Goal: Task Accomplishment & Management: Complete application form

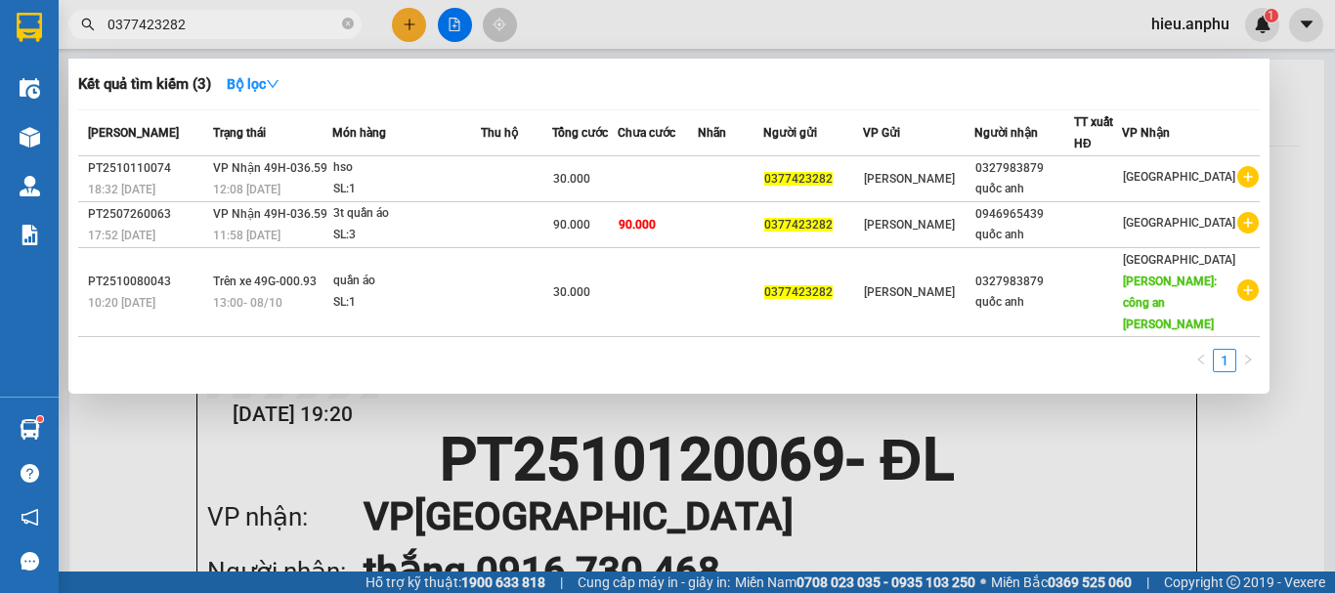
click at [398, 22] on div at bounding box center [667, 296] width 1335 height 593
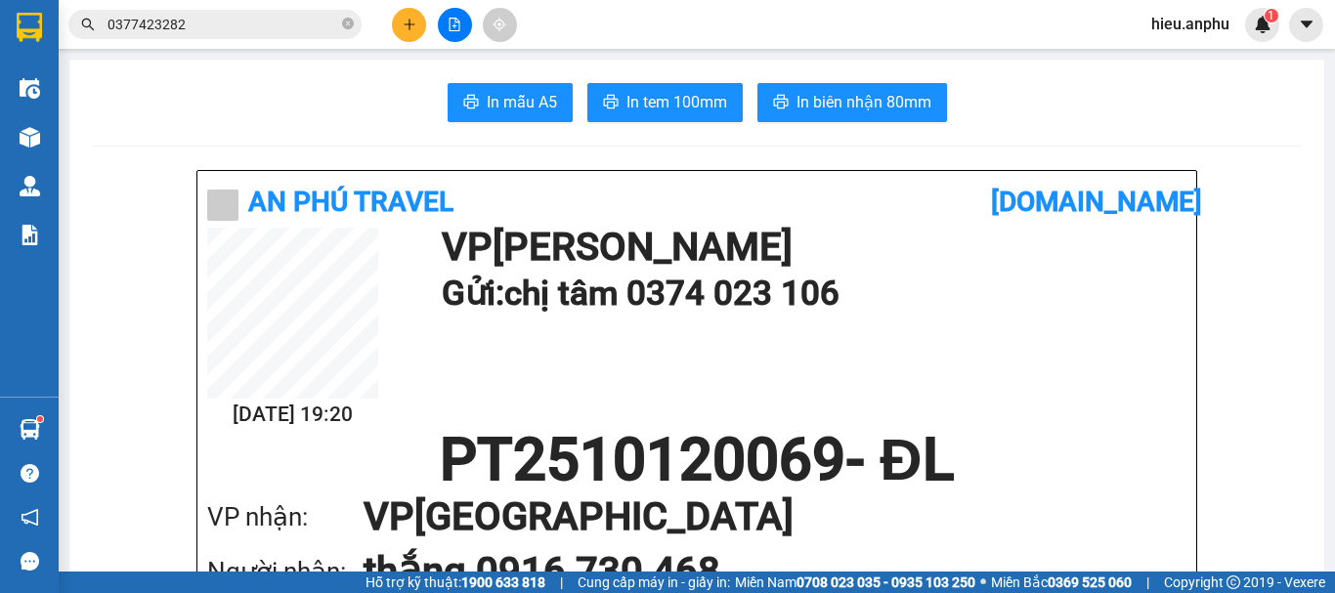
click at [410, 32] on button at bounding box center [409, 25] width 34 height 34
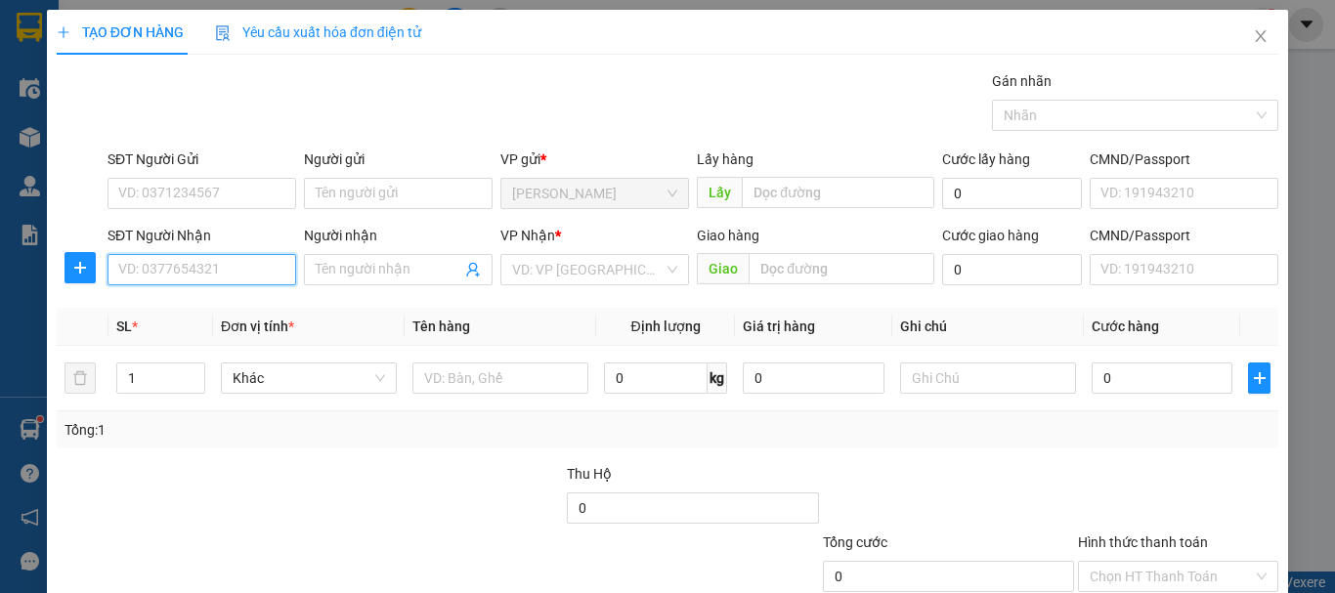
click at [154, 277] on input "SĐT Người Nhận" at bounding box center [201, 269] width 189 height 31
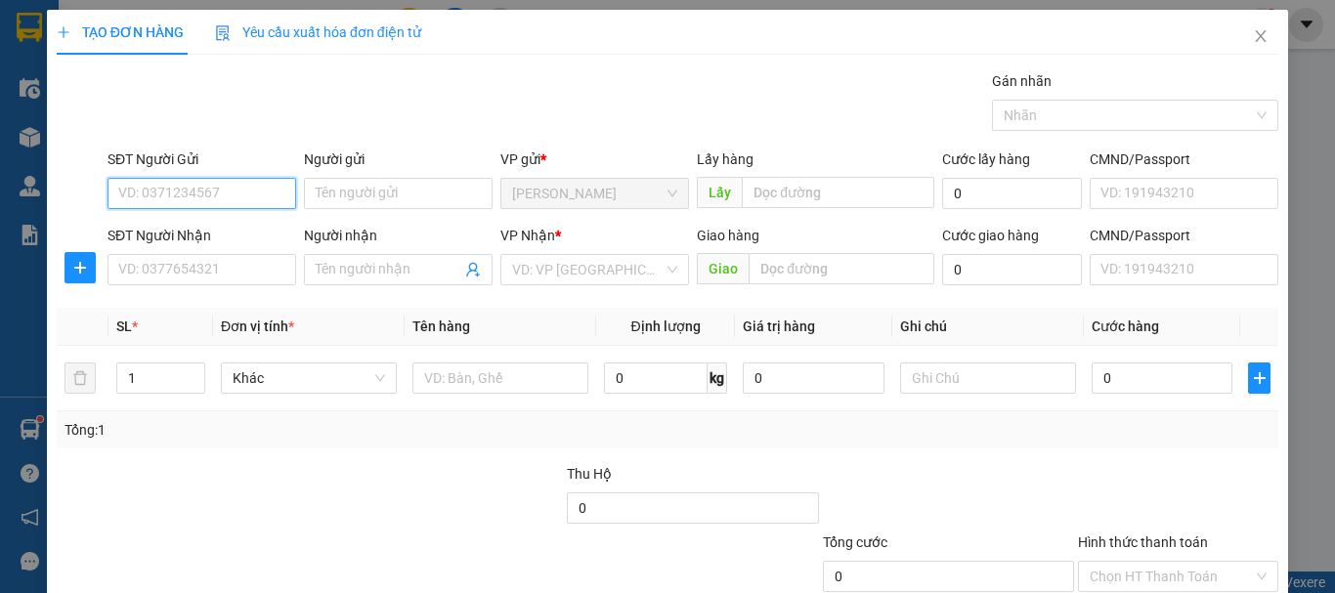
click at [191, 190] on input "SĐT Người Gửi" at bounding box center [201, 193] width 189 height 31
type input "0937050486"
click at [203, 237] on div "0937050486" at bounding box center [199, 232] width 163 height 21
type input "0839554777"
type input "40.000"
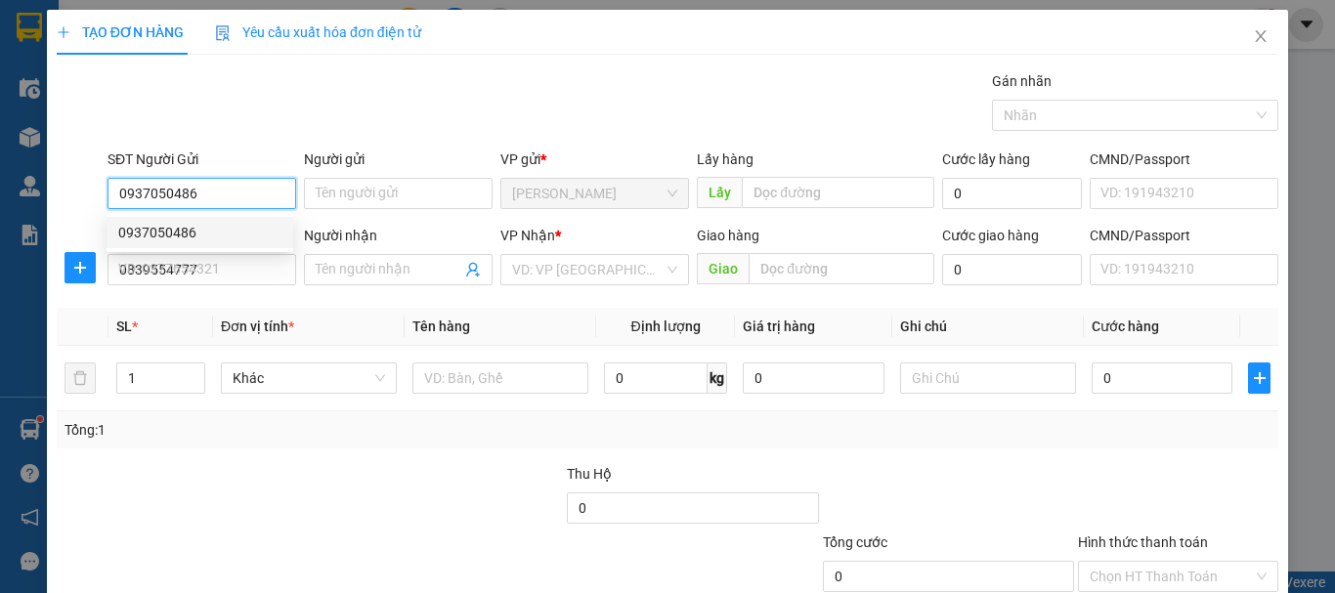
type input "40.000"
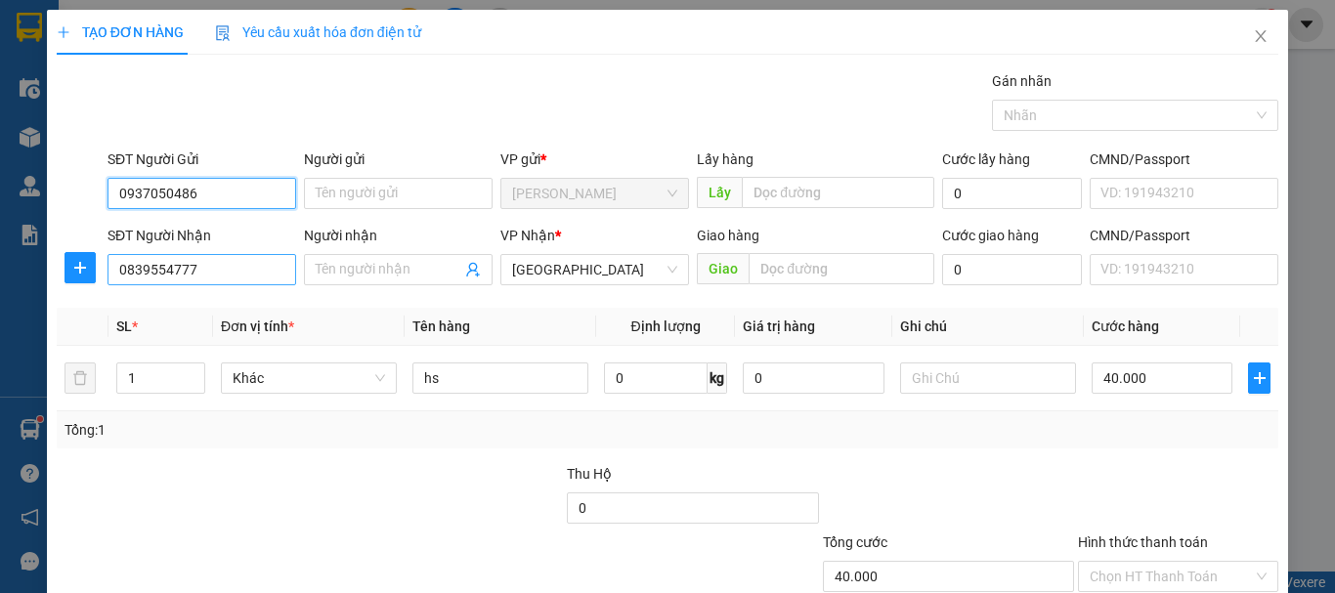
type input "0937050486"
drag, startPoint x: 223, startPoint y: 262, endPoint x: 0, endPoint y: 251, distance: 223.1
click at [0, 251] on div "TẠO ĐƠN HÀNG Yêu cầu xuất hóa đơn điện tử Transit Pickup Surcharge Ids Transit …" at bounding box center [667, 296] width 1335 height 593
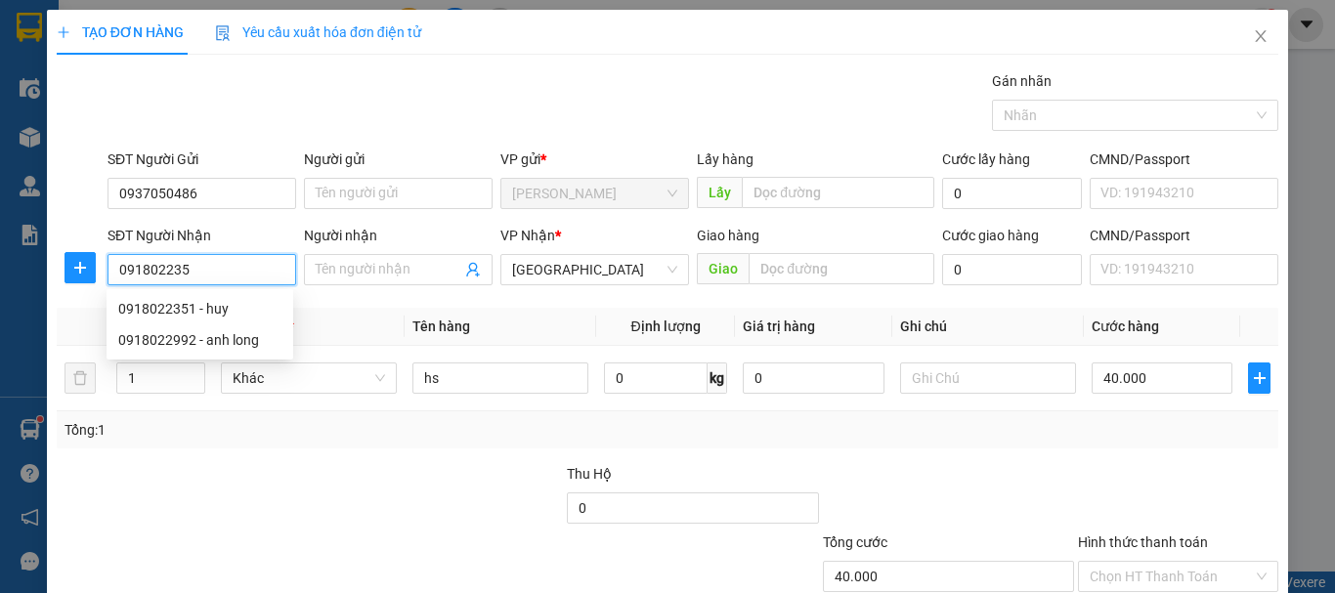
type input "0918022351"
click at [208, 320] on div "0918022351 - huy" at bounding box center [200, 308] width 187 height 31
type input "huy"
type input "30.000"
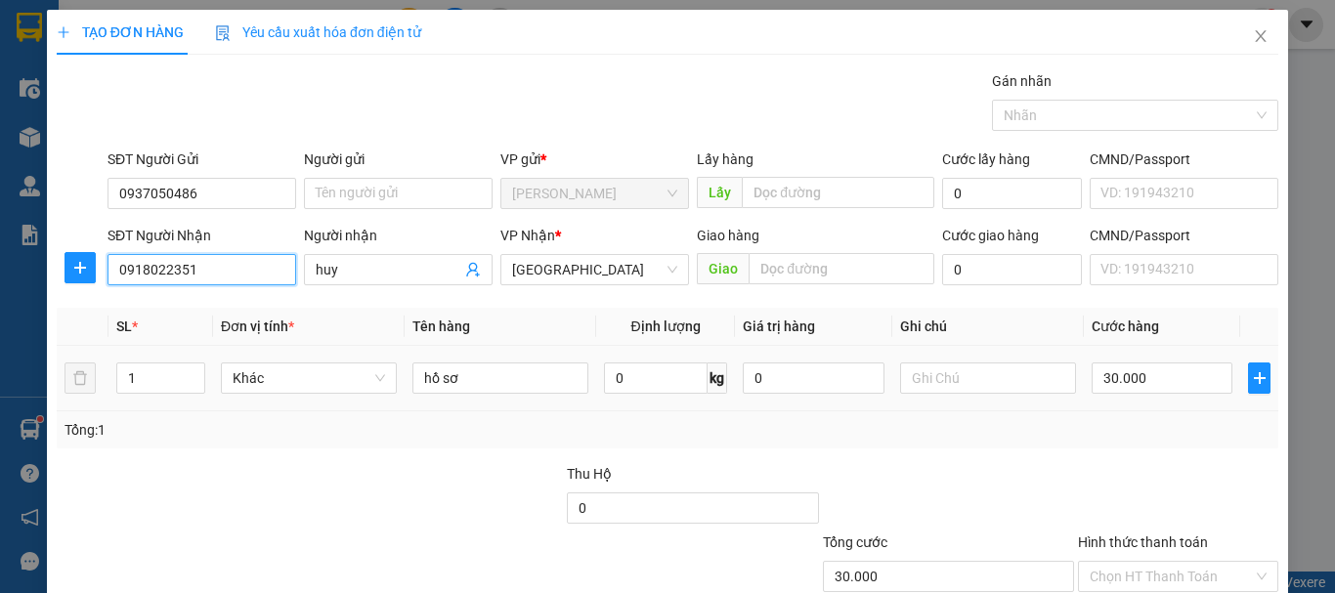
type input "0918022351"
click at [1164, 407] on td "30.000" at bounding box center [1162, 378] width 156 height 65
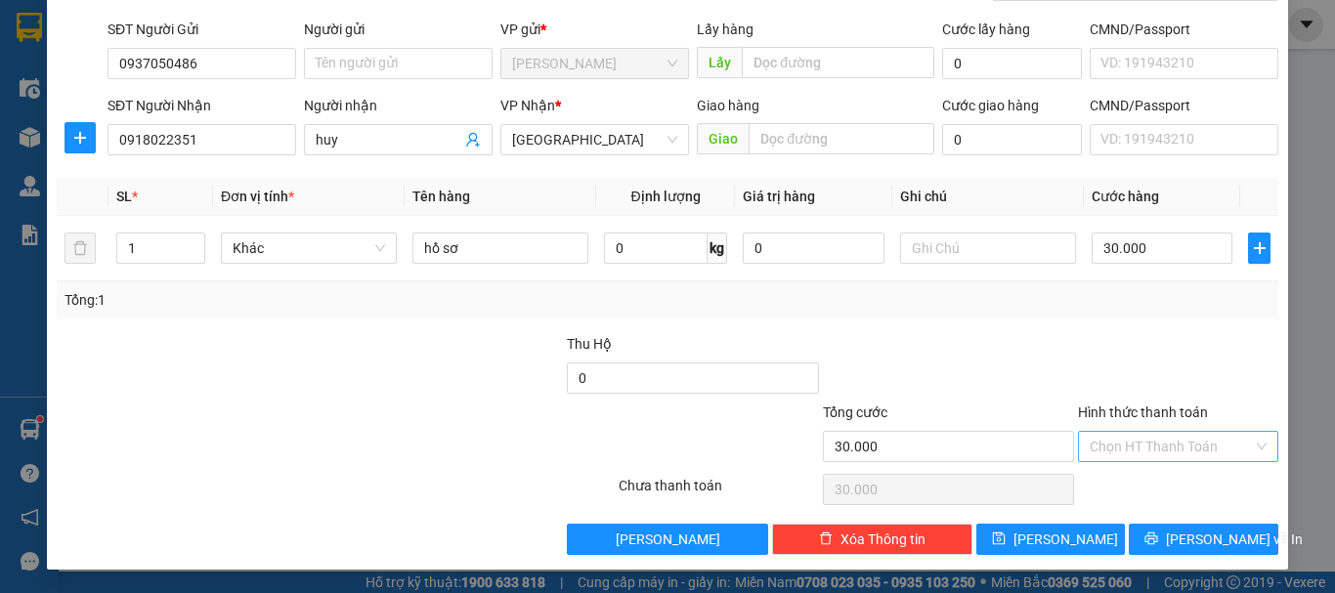
click at [1144, 450] on input "Hình thức thanh toán" at bounding box center [1171, 446] width 163 height 29
click at [1131, 355] on div at bounding box center [1178, 367] width 204 height 68
click at [1155, 323] on div "Transit Pickup Surcharge Ids Transit Deliver Surcharge Ids Transit Deliver Surc…" at bounding box center [667, 247] width 1221 height 615
click at [1127, 448] on input "Hình thức thanh toán" at bounding box center [1171, 446] width 163 height 29
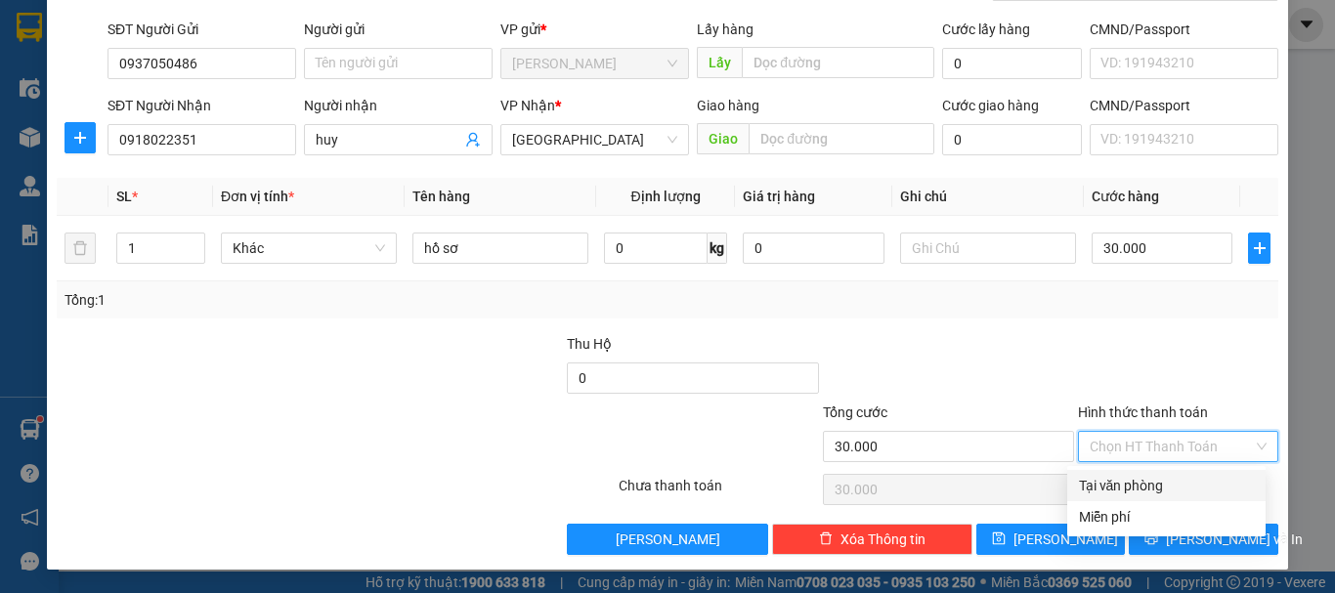
click at [1126, 478] on div "Tại văn phòng" at bounding box center [1166, 485] width 175 height 21
type input "0"
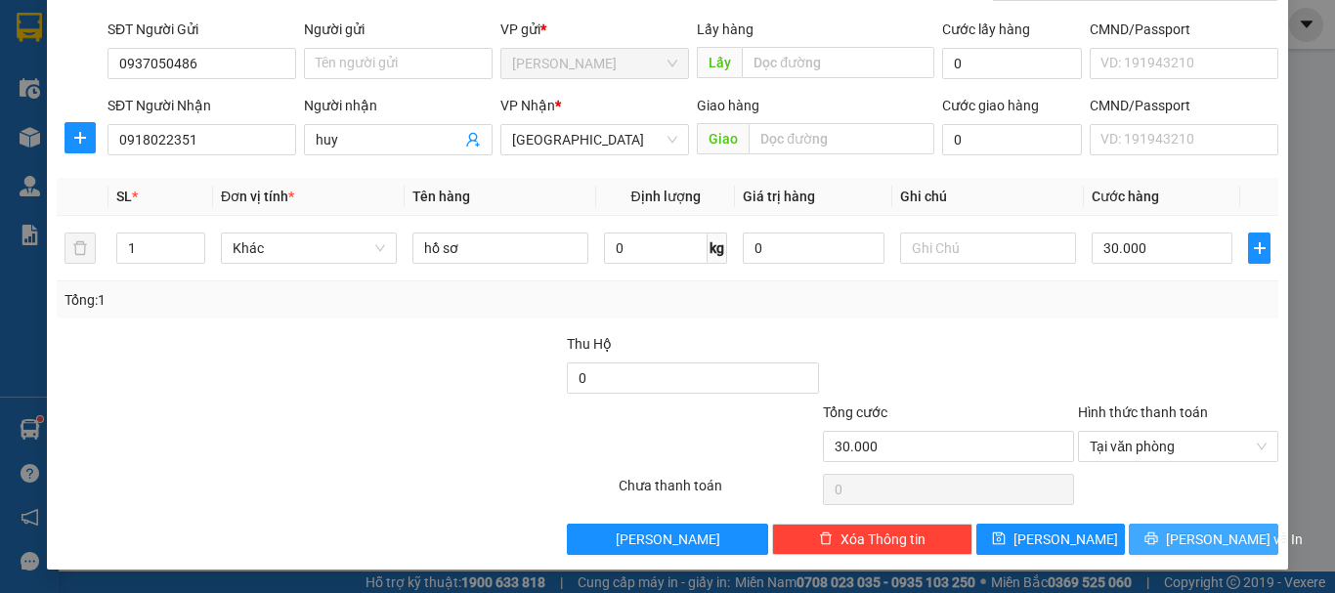
drag, startPoint x: 1203, startPoint y: 528, endPoint x: 1148, endPoint y: 472, distance: 78.1
click at [1204, 525] on button "[PERSON_NAME] và In" at bounding box center [1204, 539] width 150 height 31
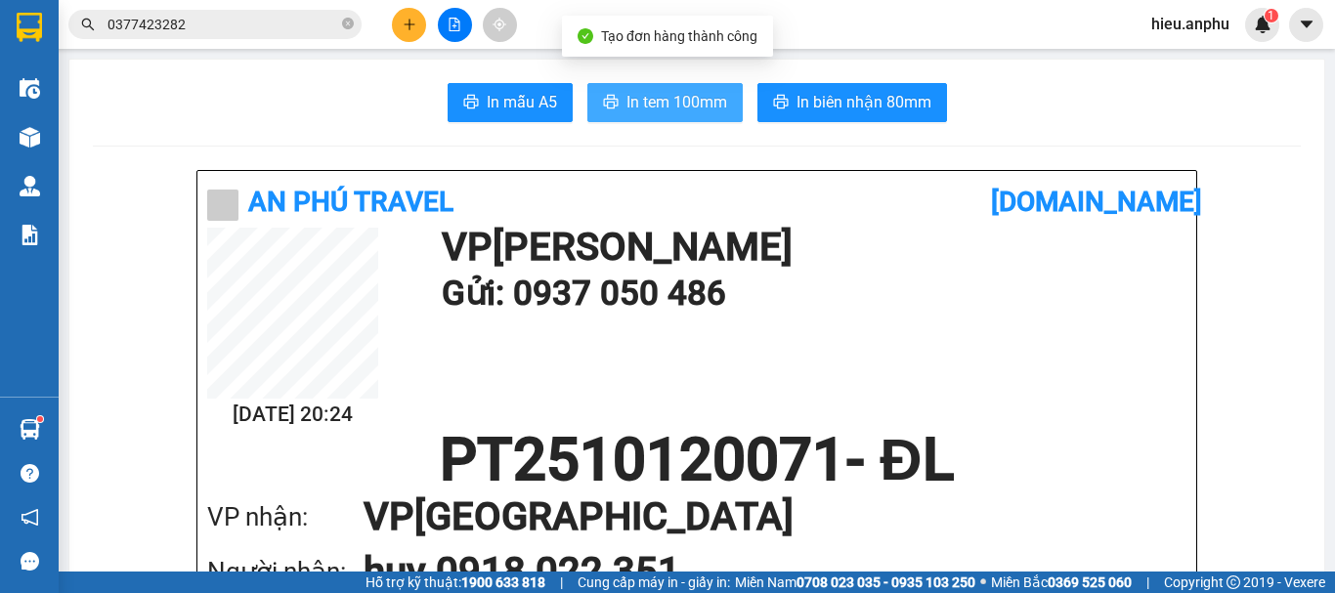
click at [685, 90] on span "In tem 100mm" at bounding box center [676, 102] width 101 height 24
click at [664, 107] on span "In tem 100mm" at bounding box center [676, 102] width 101 height 24
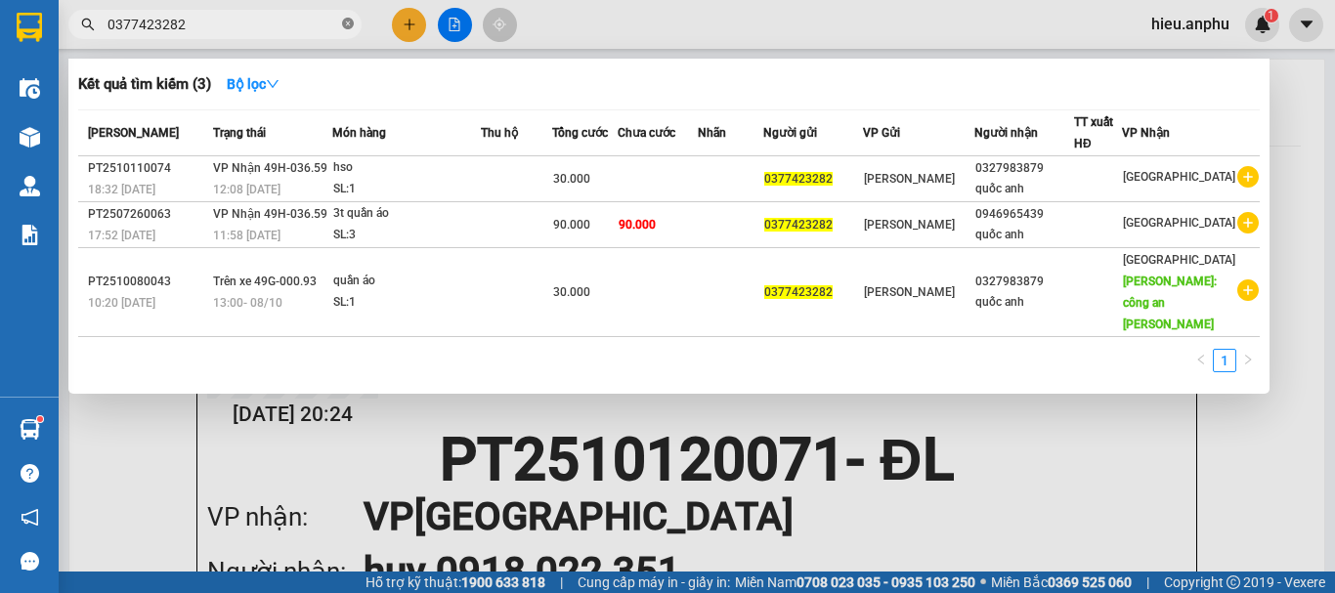
click at [346, 16] on span at bounding box center [348, 25] width 12 height 19
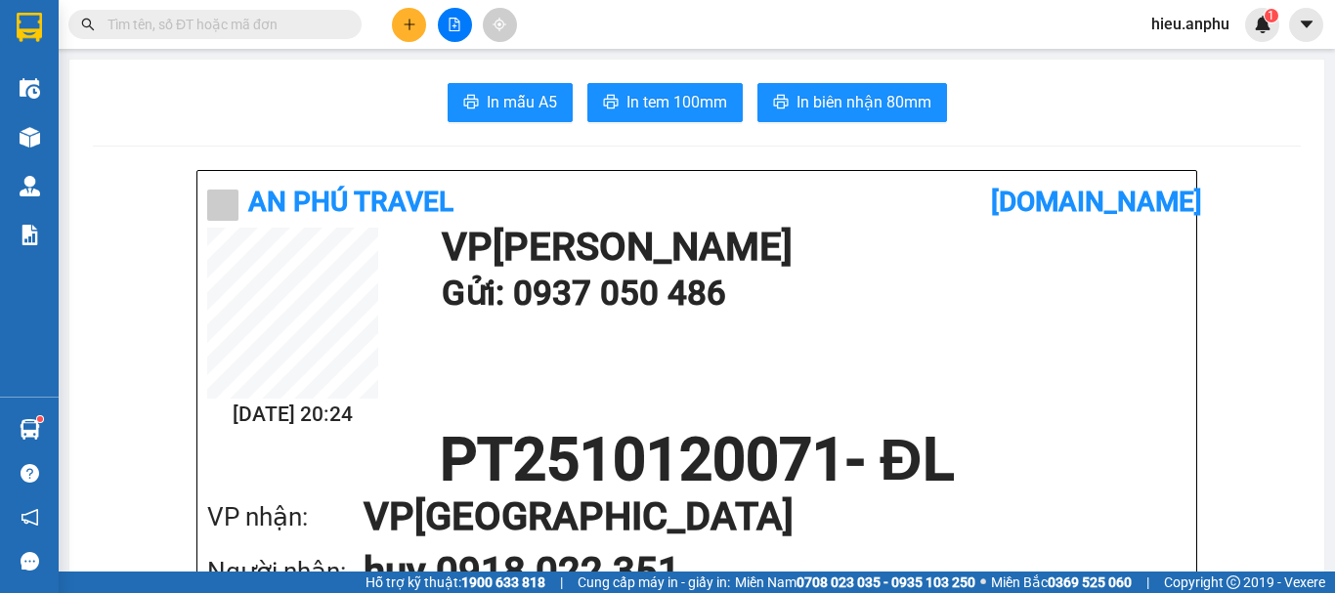
click at [287, 19] on input "text" at bounding box center [222, 24] width 231 height 21
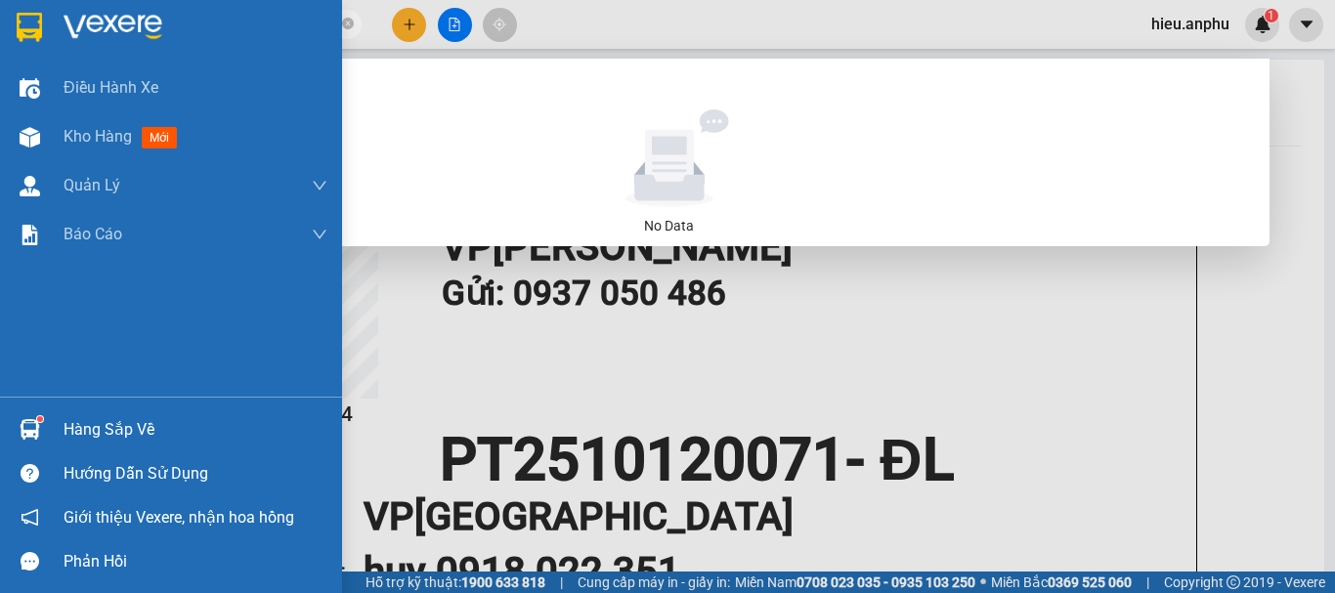
drag, startPoint x: 256, startPoint y: 21, endPoint x: 0, endPoint y: -10, distance: 257.8
click at [0, 0] on html "Kết quả tìm kiếm ( 0 ) Bộ lọc No Data nhà hàng thủy tạ hieu.anphu 1 Điều hành x…" at bounding box center [667, 296] width 1335 height 593
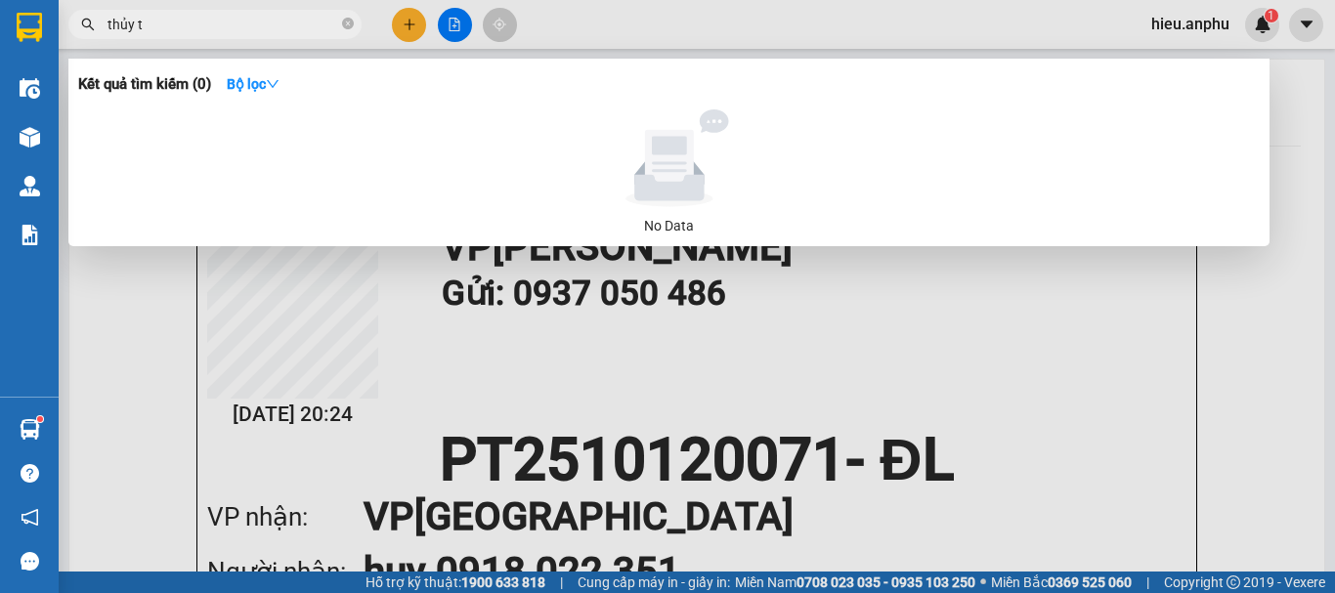
type input "thủy tạ"
drag, startPoint x: 348, startPoint y: 23, endPoint x: 288, endPoint y: 33, distance: 60.4
click at [344, 24] on icon "close-circle" at bounding box center [348, 24] width 12 height 12
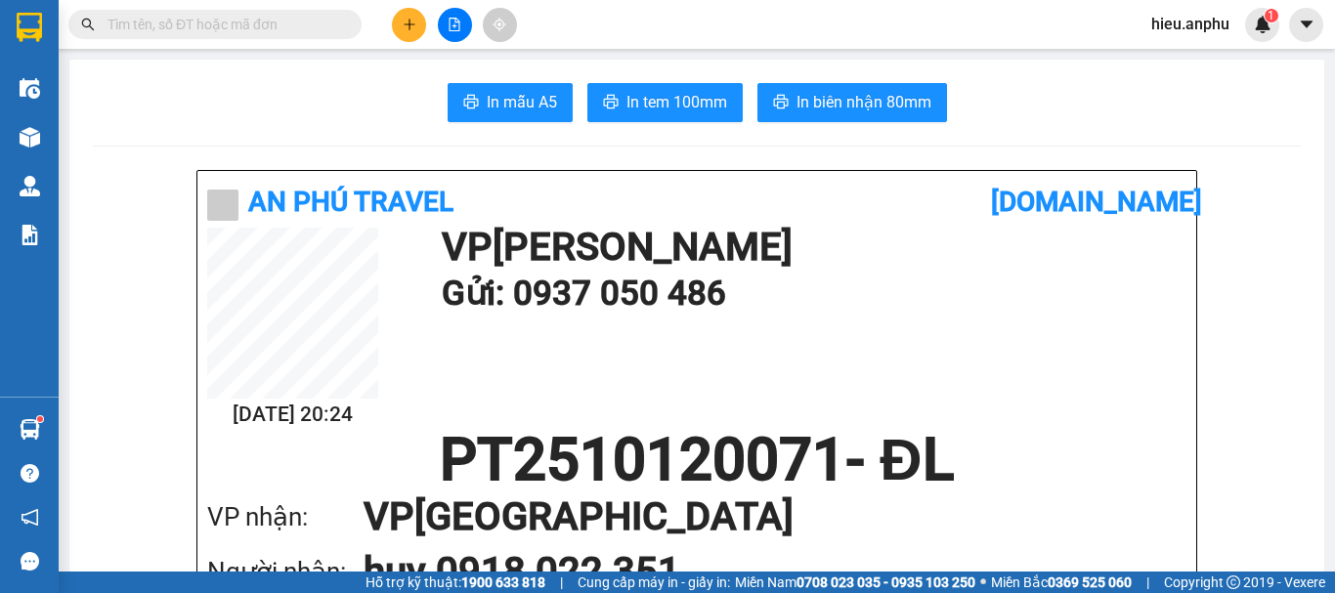
click at [278, 33] on input "text" at bounding box center [222, 24] width 231 height 21
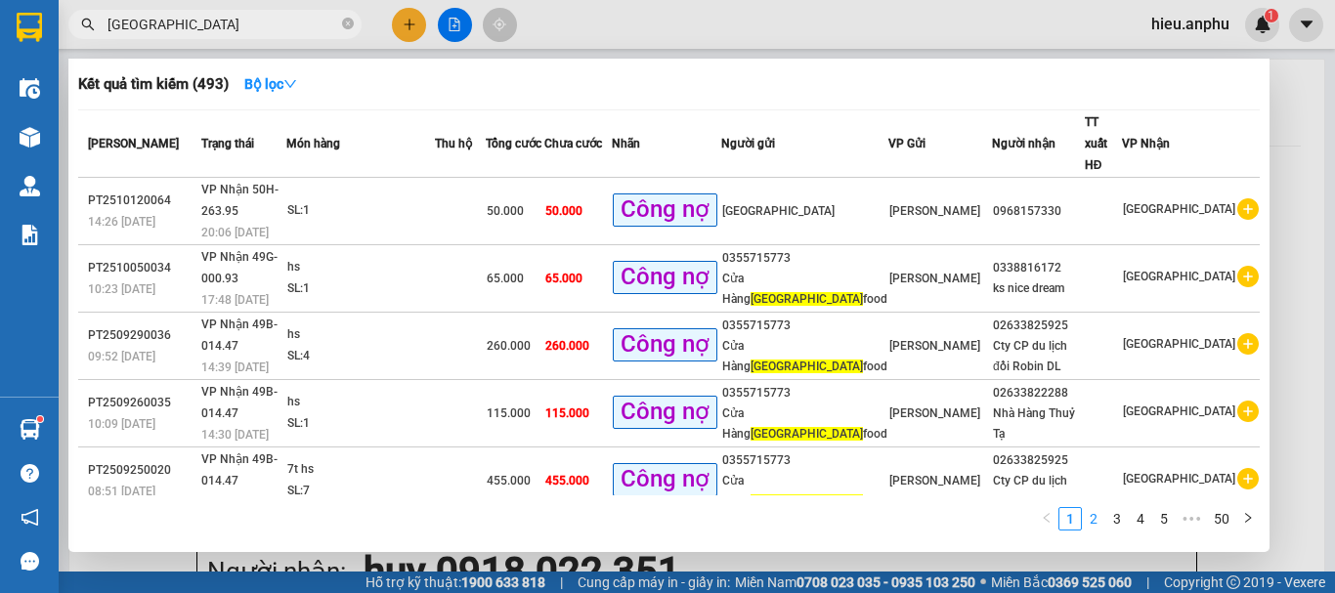
type input "[GEOGRAPHIC_DATA]"
click at [1098, 521] on link "2" at bounding box center [1093, 518] width 21 height 21
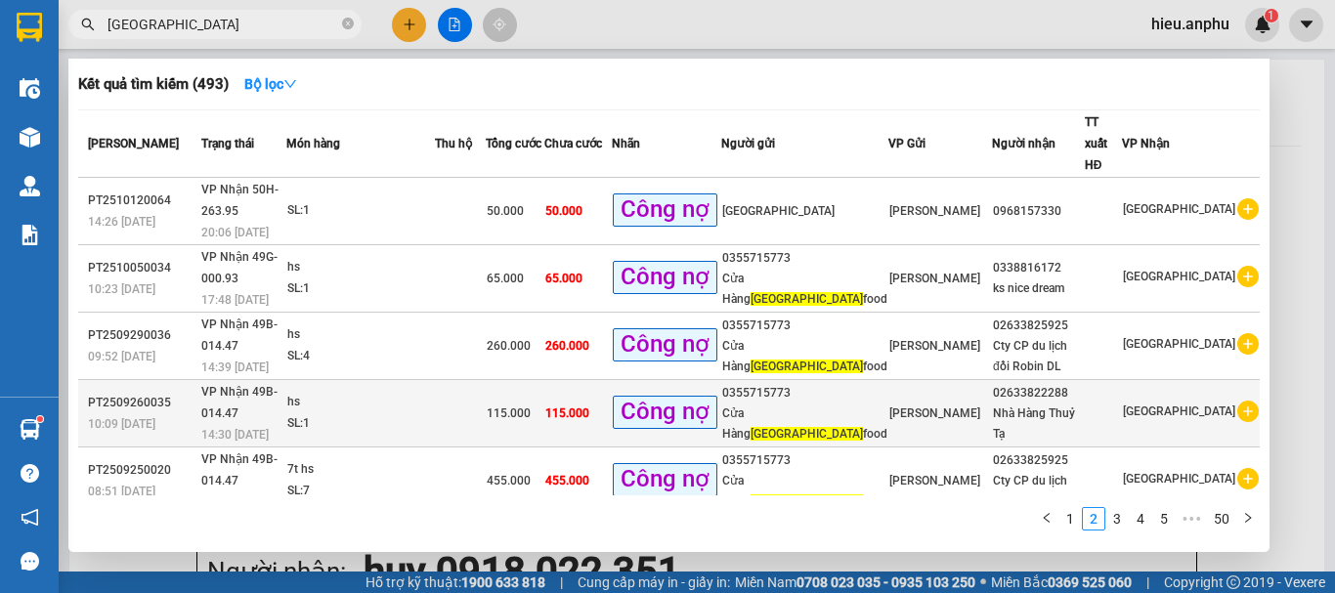
click at [1040, 404] on div "Nhà Hàng Thuỷ Tạ" at bounding box center [1038, 424] width 91 height 41
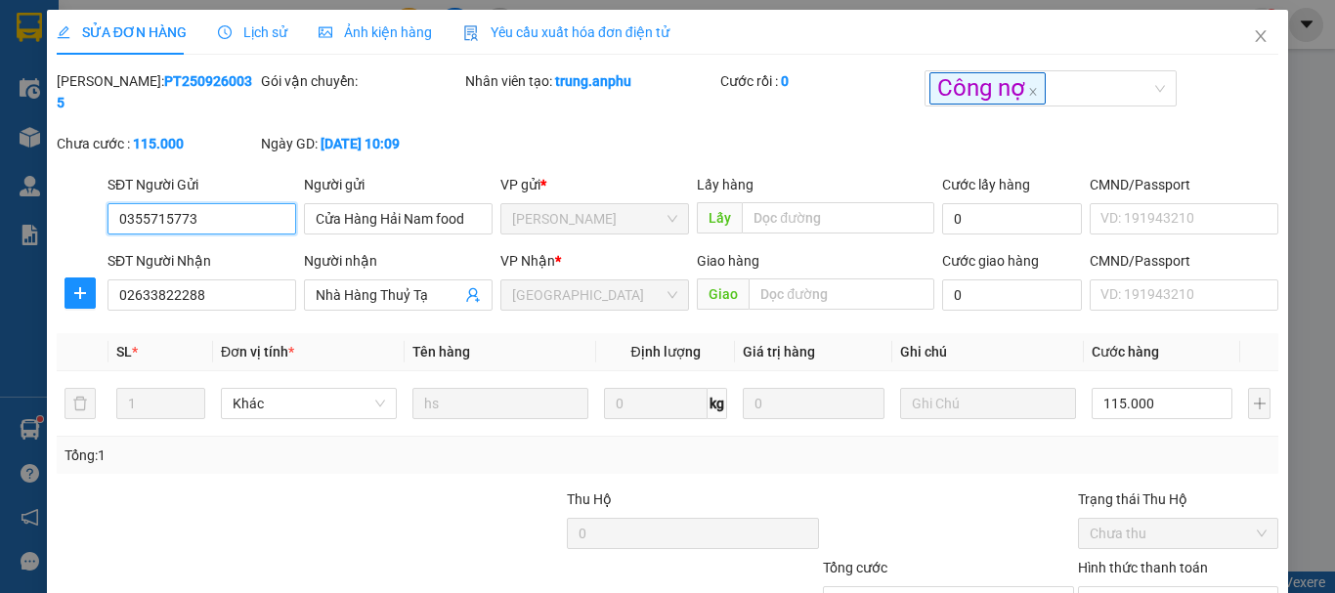
type input "0355715773"
type input "Cửa Hàng Hải Nam food"
type input "02633822288"
type input "Nhà Hàng Thuỷ Tạ"
type input "115.000"
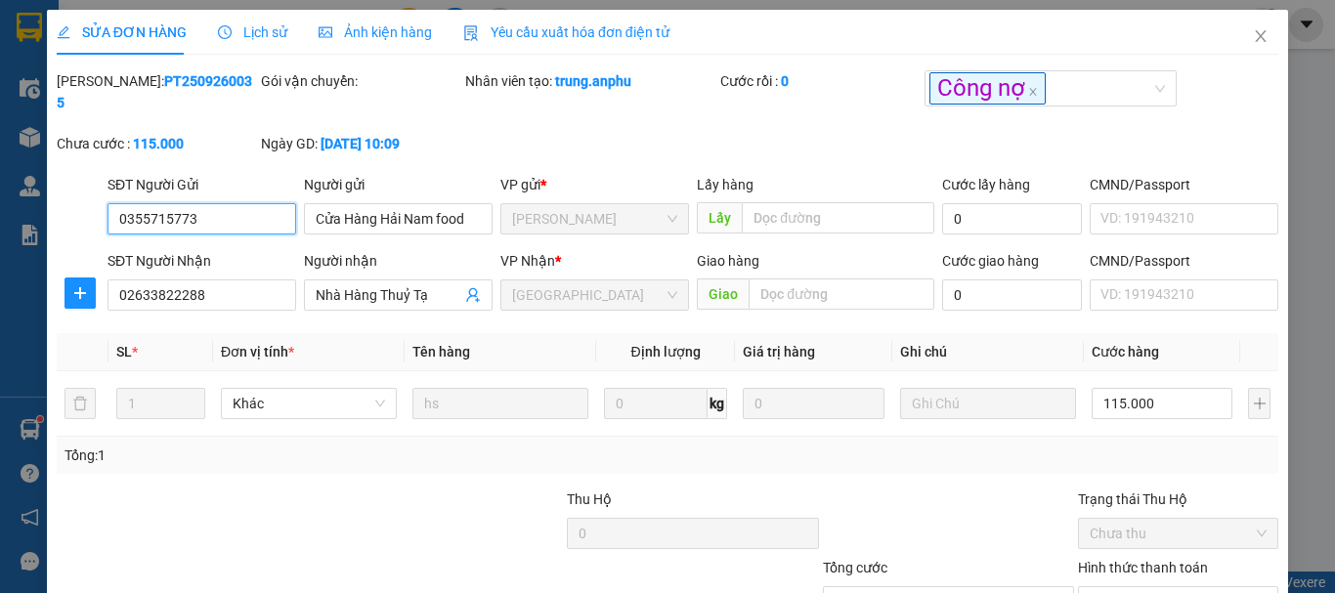
type input "115.000"
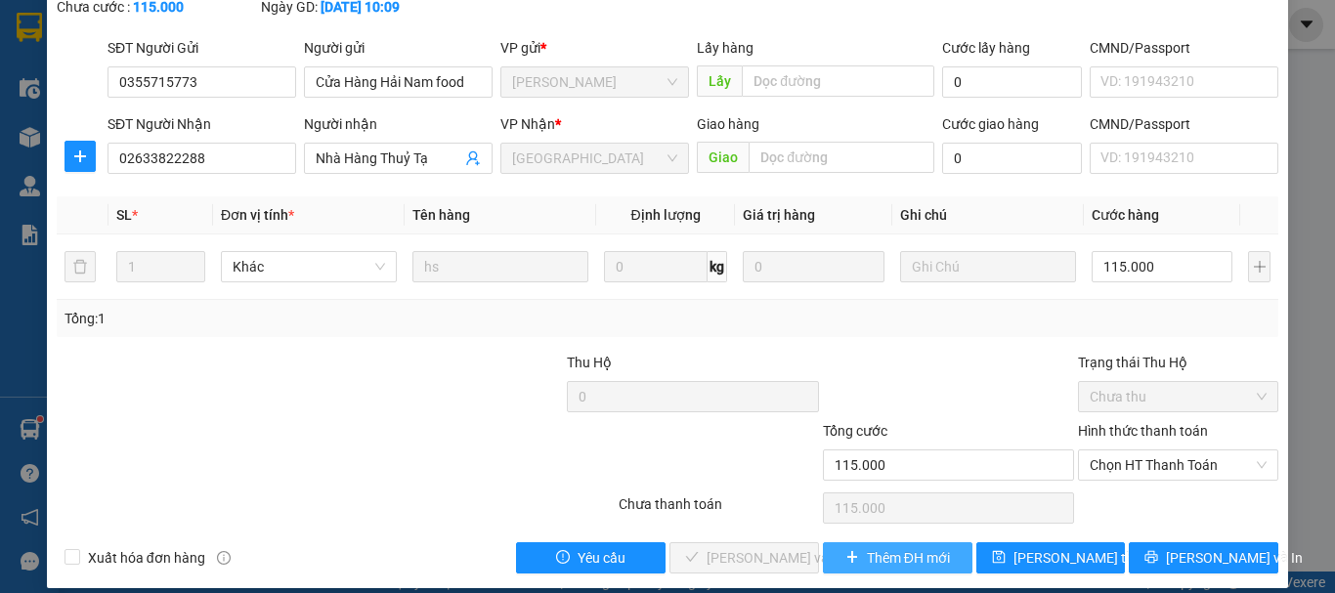
click at [901, 547] on span "Thêm ĐH mới" at bounding box center [908, 557] width 83 height 21
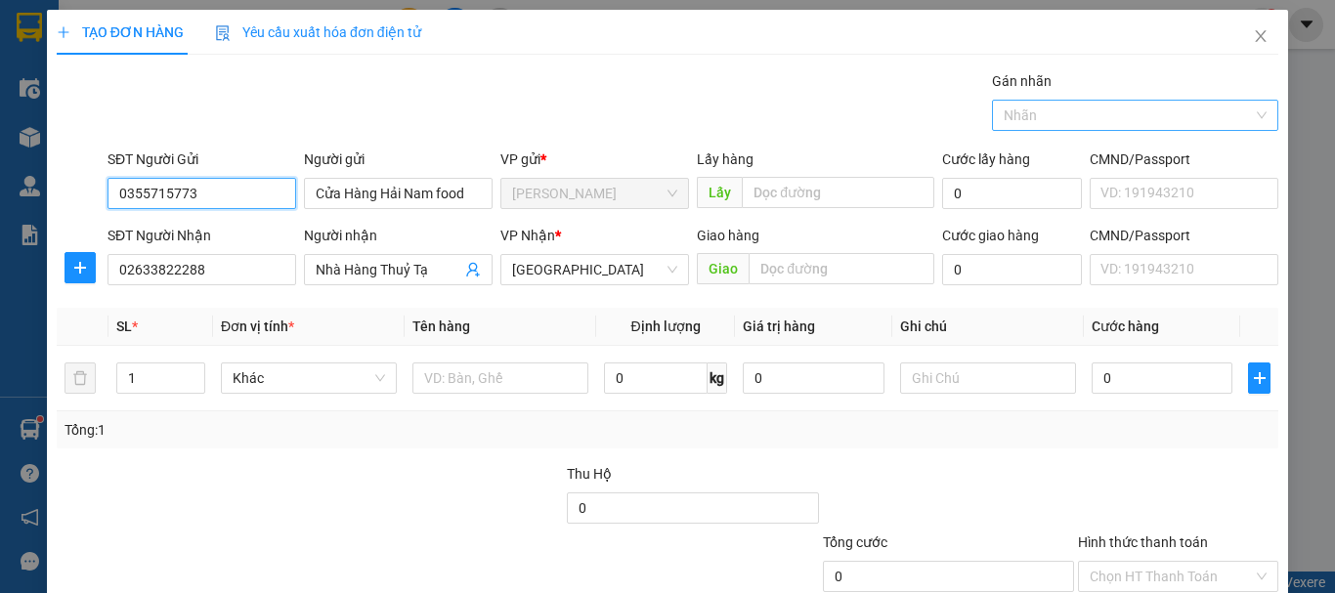
click at [1081, 123] on div at bounding box center [1126, 115] width 258 height 23
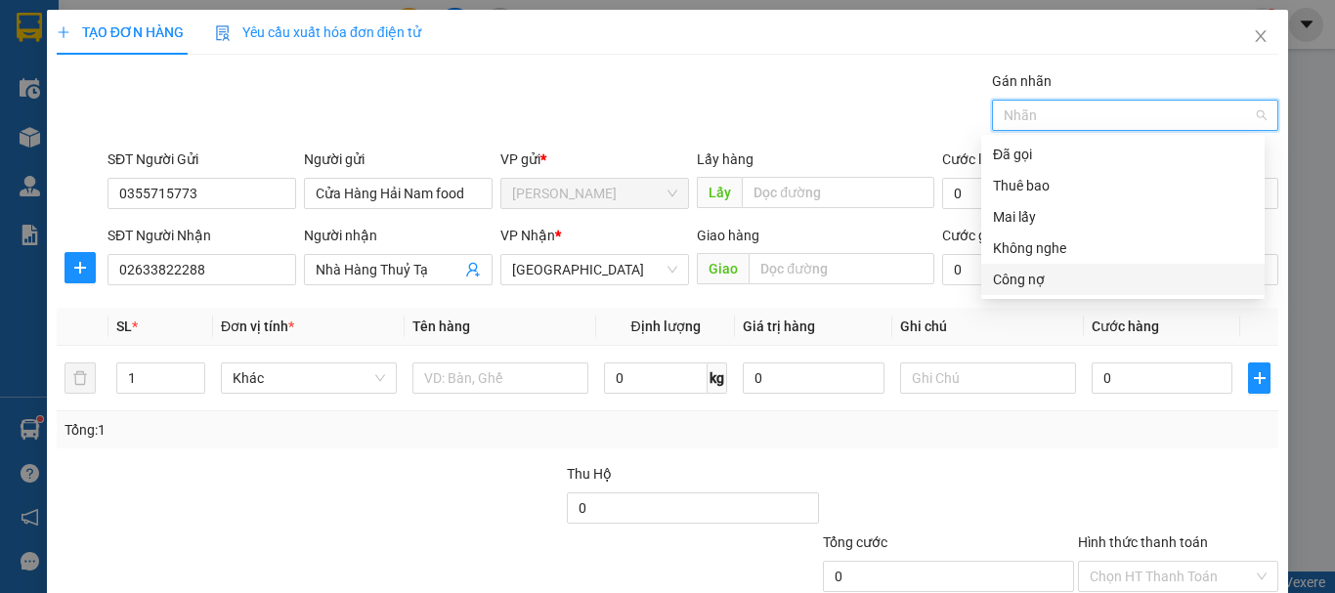
click at [1036, 284] on div "Công nợ" at bounding box center [1123, 279] width 260 height 21
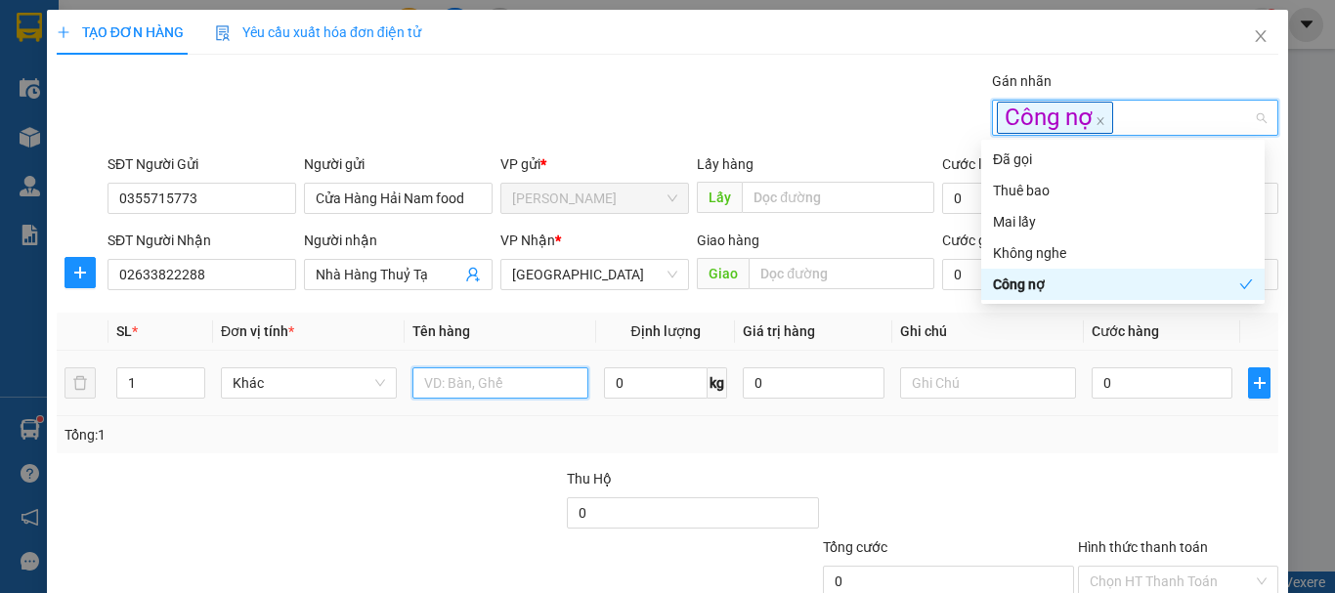
click at [509, 375] on input "text" at bounding box center [500, 382] width 176 height 31
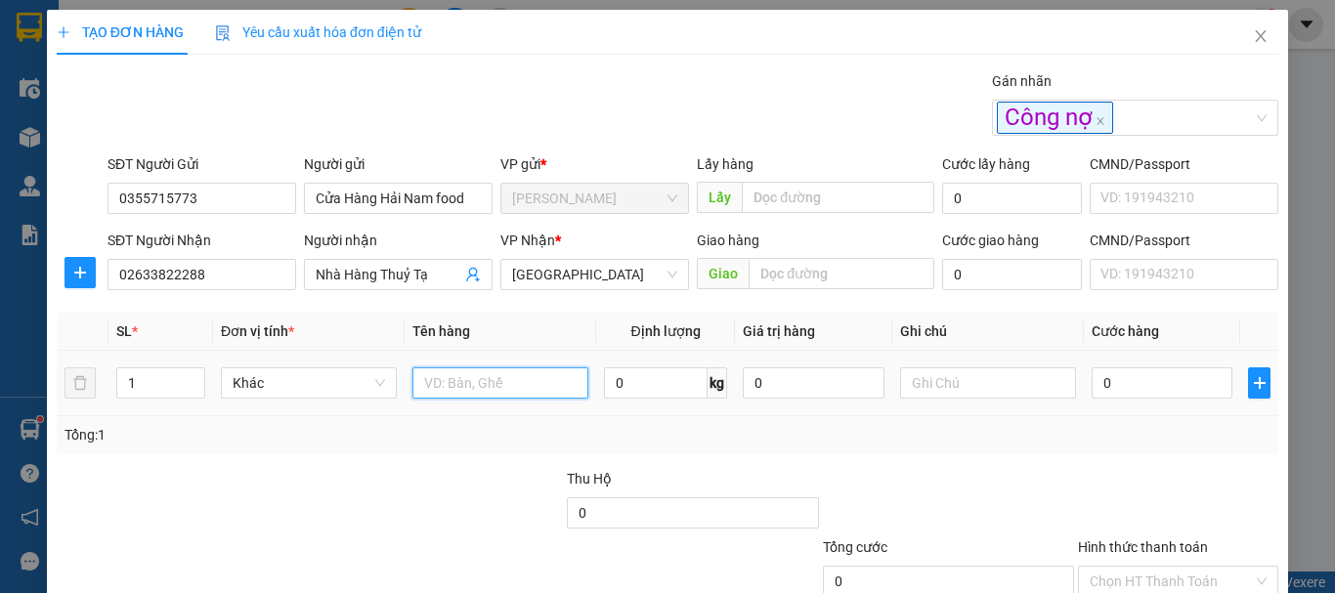
type input "r"
type input "thùng hs"
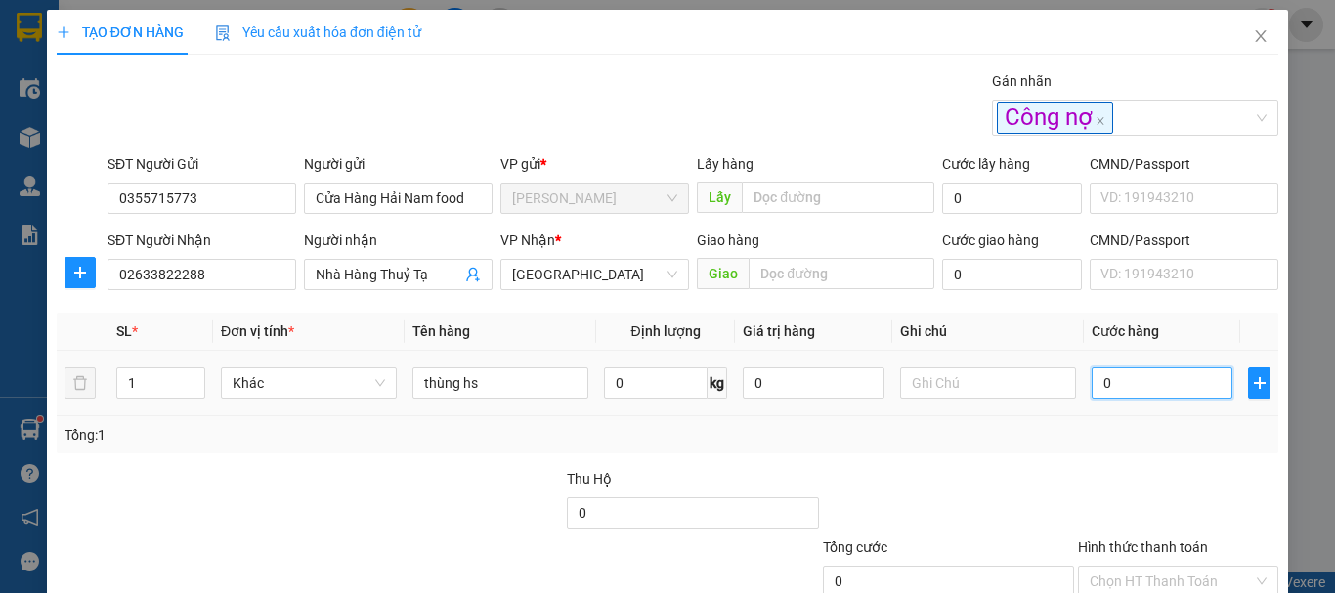
click at [1176, 373] on input "0" at bounding box center [1162, 382] width 141 height 31
type input "7"
type input "70"
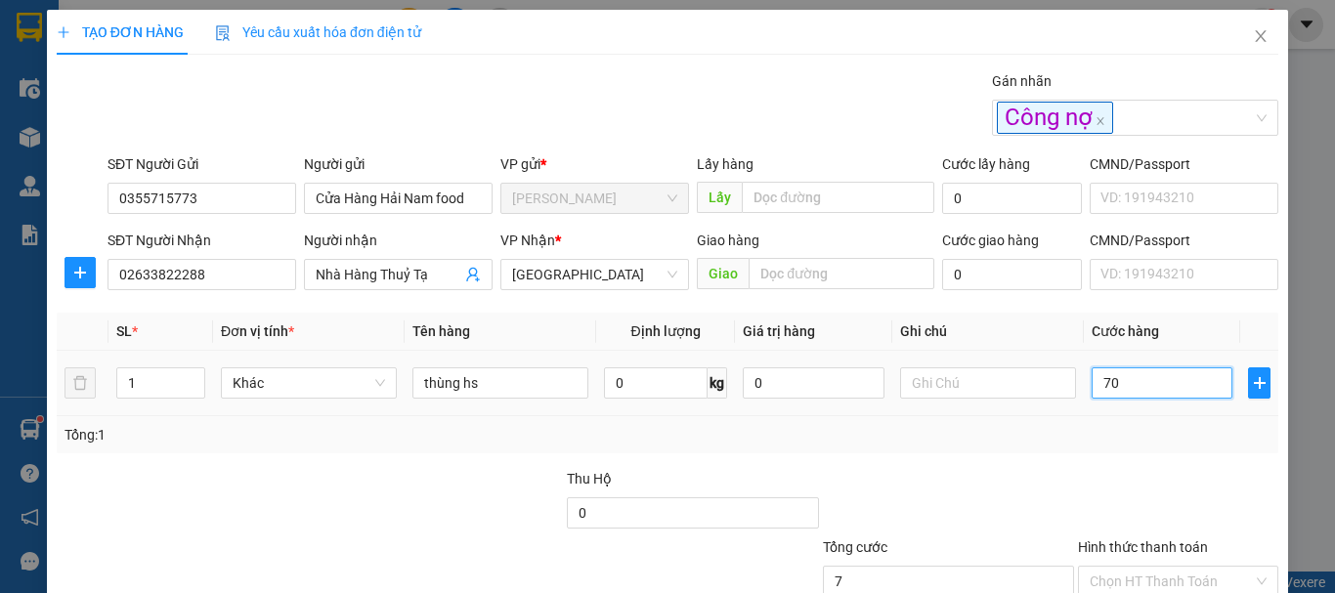
type input "70"
type input "70.000"
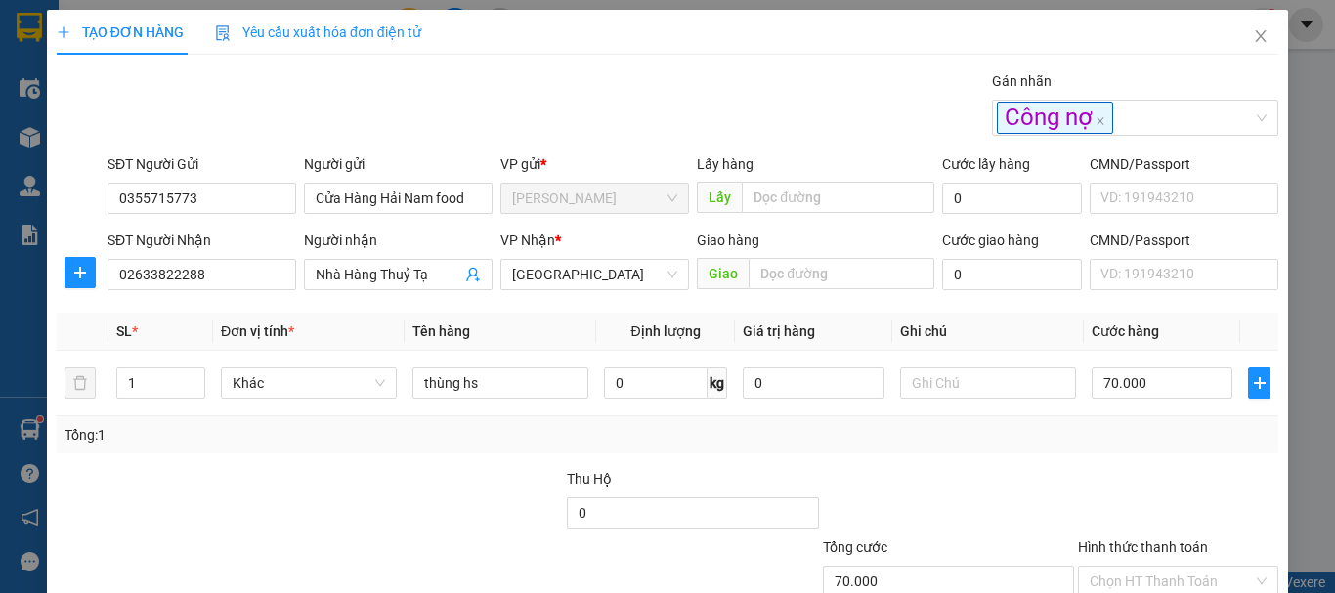
click at [1174, 474] on div at bounding box center [1178, 502] width 204 height 68
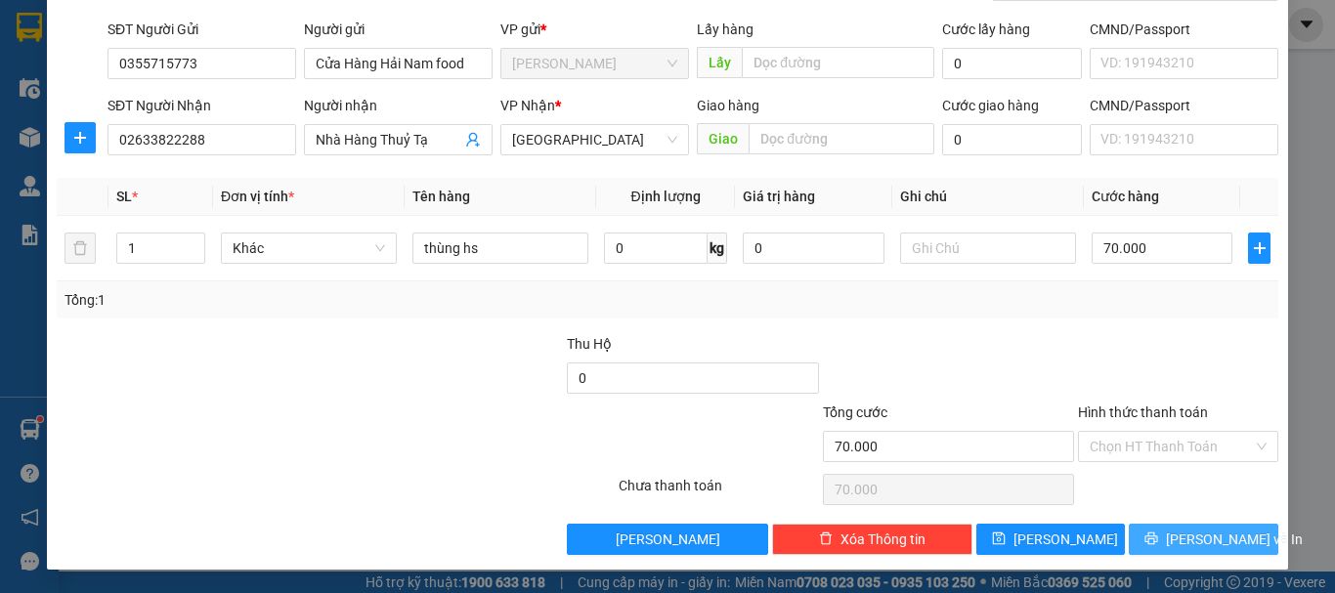
click at [1197, 536] on span "[PERSON_NAME] và In" at bounding box center [1234, 539] width 137 height 21
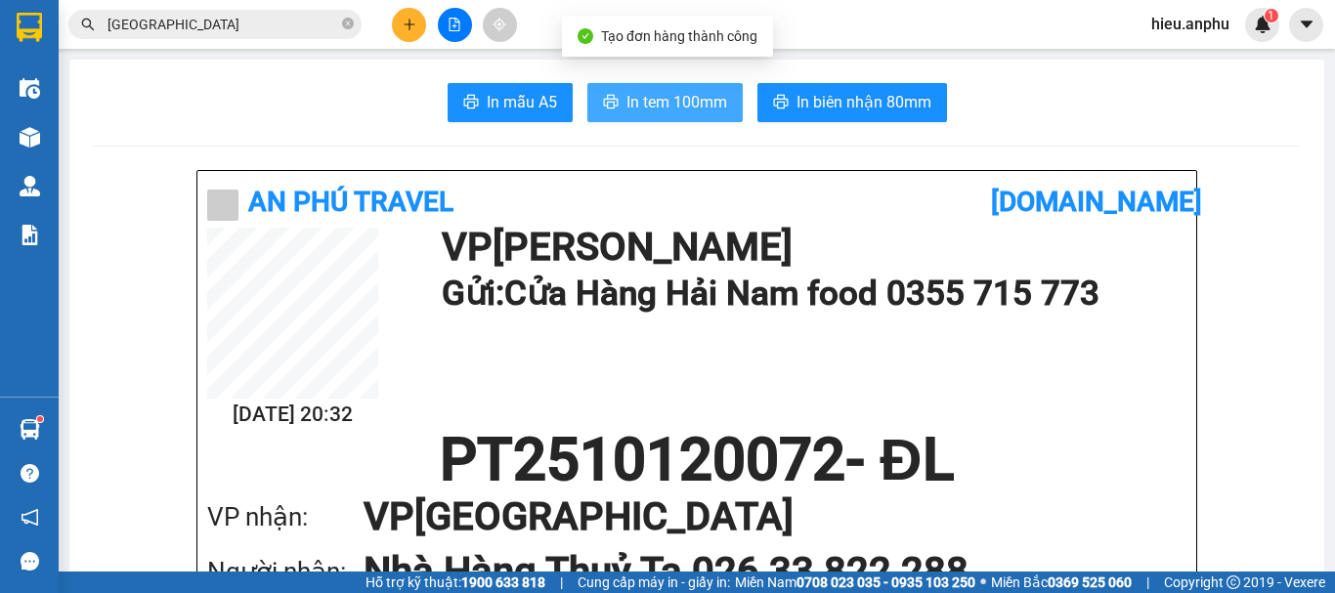
click at [663, 94] on span "In tem 100mm" at bounding box center [676, 102] width 101 height 24
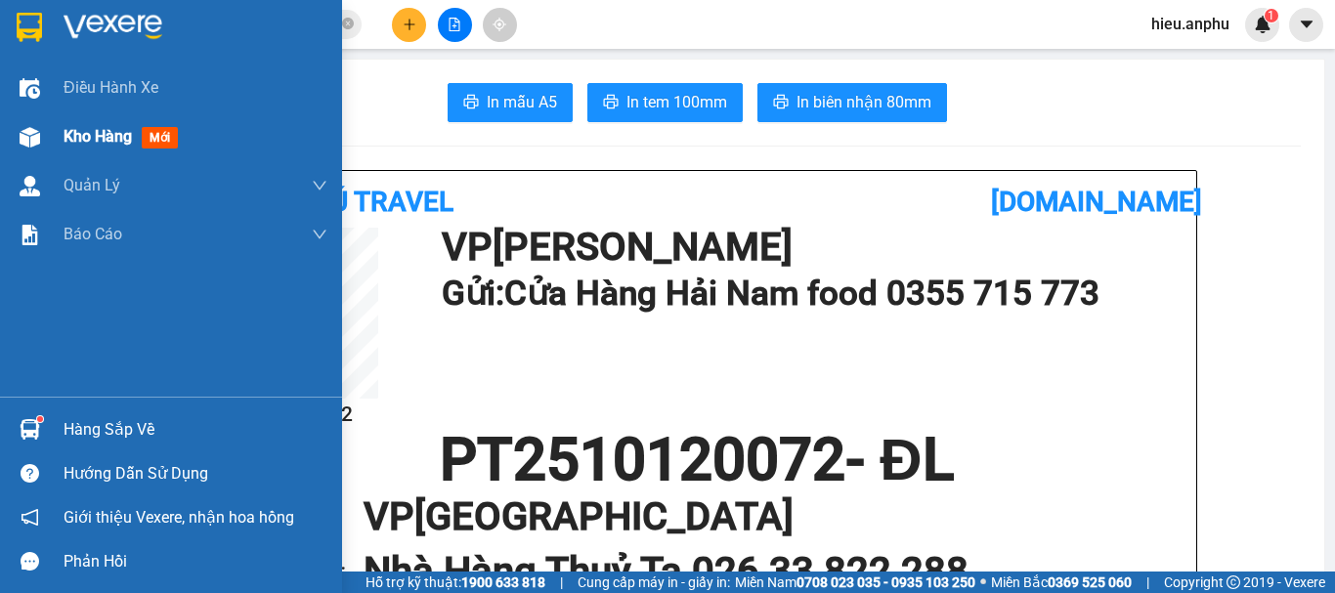
click at [59, 128] on div "Kho hàng mới" at bounding box center [171, 136] width 342 height 49
